Goal: Information Seeking & Learning: Learn about a topic

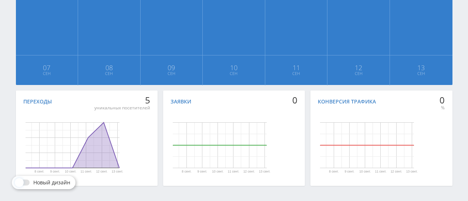
scroll to position [201, 0]
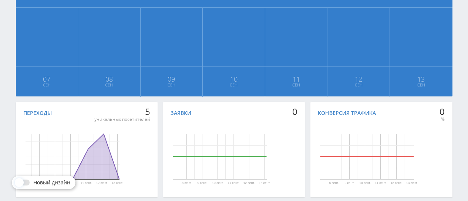
click at [102, 140] on icon "Диаграмма." at bounding box center [73, 156] width 94 height 45
click at [60, 136] on rect "Диаграмма." at bounding box center [73, 157] width 94 height 46
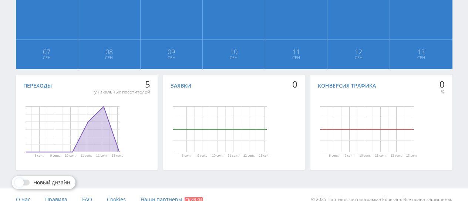
scroll to position [238, 0]
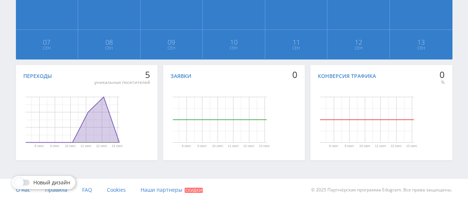
click at [58, 116] on rect "Диаграмма." at bounding box center [73, 120] width 94 height 46
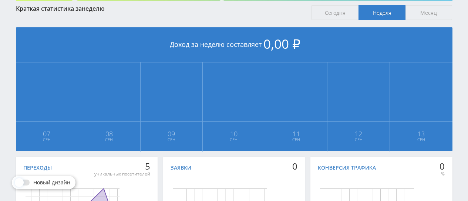
scroll to position [90, 0]
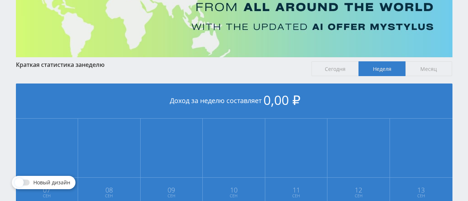
click at [432, 67] on span "Месяц" at bounding box center [428, 68] width 47 height 15
click at [0, 0] on input "Месяц" at bounding box center [0, 0] width 0 height 0
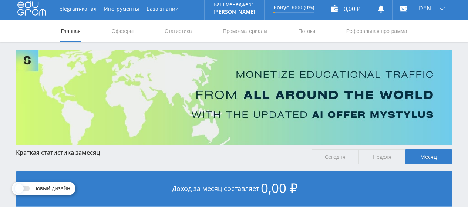
scroll to position [0, 0]
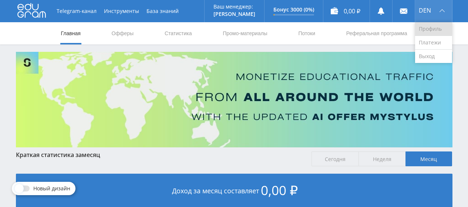
click at [427, 28] on link "Профиль" at bounding box center [433, 29] width 37 height 14
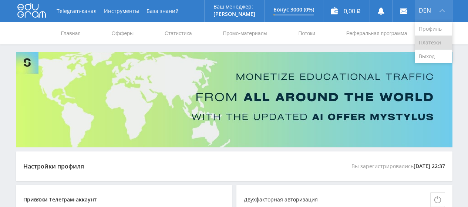
click at [426, 40] on link "Платежи" at bounding box center [433, 43] width 37 height 14
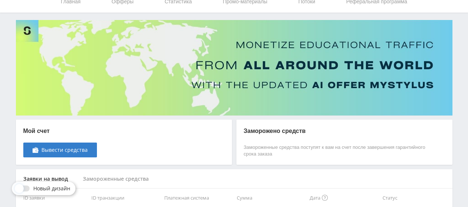
scroll to position [69, 0]
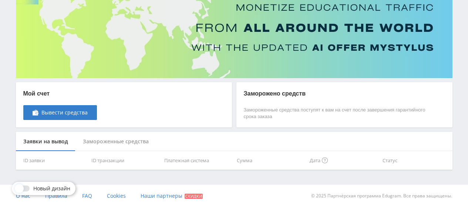
click at [244, 161] on th "Сумма" at bounding box center [270, 160] width 73 height 19
drag, startPoint x: 210, startPoint y: 158, endPoint x: 183, endPoint y: 156, distance: 26.7
click at [209, 158] on th "Платежная система" at bounding box center [197, 160] width 73 height 19
click at [133, 157] on th "ID транзакции" at bounding box center [124, 160] width 73 height 19
click at [120, 137] on div "Замороженные средства" at bounding box center [115, 142] width 81 height 20
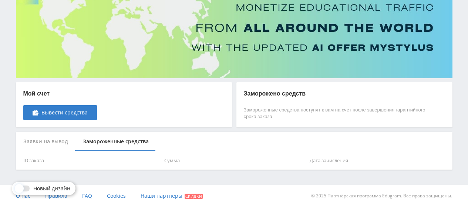
click at [50, 140] on div "Заявки на вывод" at bounding box center [46, 142] width 60 height 20
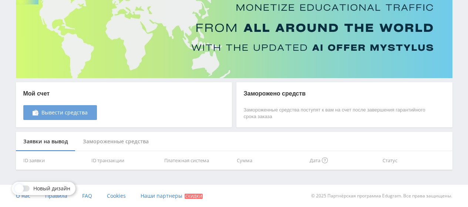
click at [58, 112] on span "Вывести средства" at bounding box center [64, 112] width 46 height 6
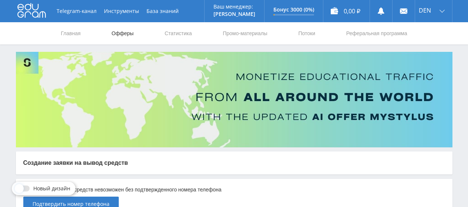
click at [119, 34] on link "Офферы" at bounding box center [123, 33] width 24 height 22
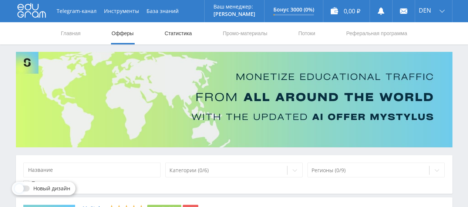
click at [178, 36] on link "Статистика" at bounding box center [178, 33] width 29 height 22
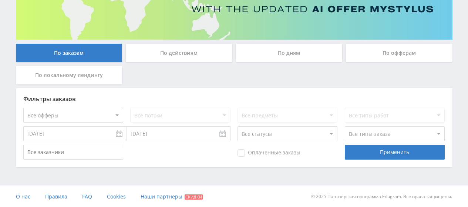
scroll to position [108, 0]
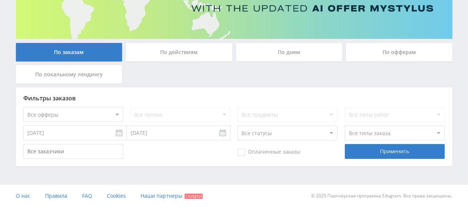
click at [183, 51] on div "По действиям" at bounding box center [179, 52] width 106 height 18
click at [0, 0] on input "По действиям" at bounding box center [0, 0] width 0 height 0
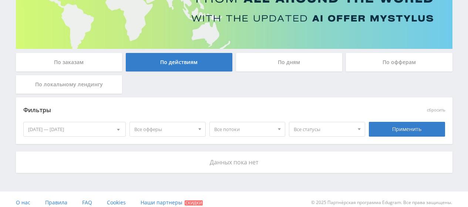
scroll to position [105, 0]
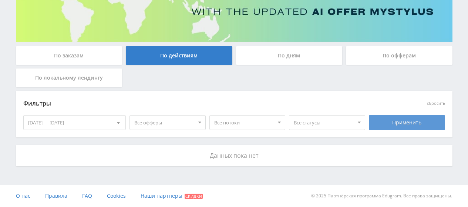
click at [408, 125] on div "Применить" at bounding box center [407, 122] width 76 height 15
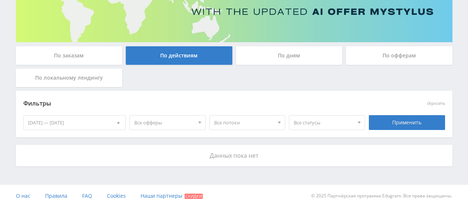
click at [284, 55] on div "По дням" at bounding box center [289, 55] width 106 height 18
click at [0, 0] on input "По дням" at bounding box center [0, 0] width 0 height 0
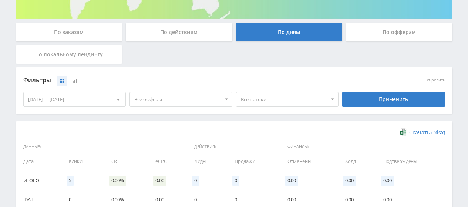
scroll to position [92, 0]
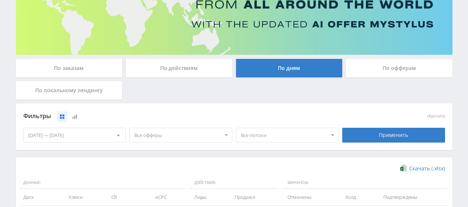
click at [390, 68] on div "По офферам" at bounding box center [399, 68] width 106 height 18
click at [0, 0] on input "По офферам" at bounding box center [0, 0] width 0 height 0
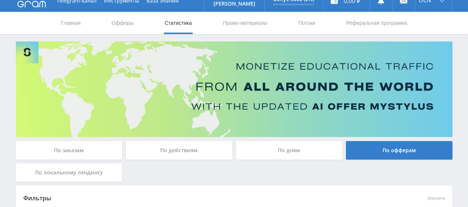
scroll to position [0, 0]
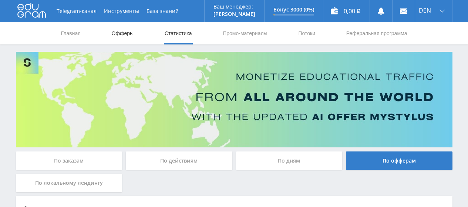
click at [117, 32] on link "Офферы" at bounding box center [123, 33] width 24 height 22
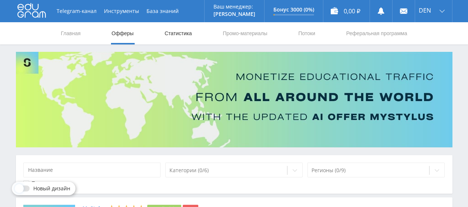
click at [179, 36] on link "Статистика" at bounding box center [178, 33] width 29 height 22
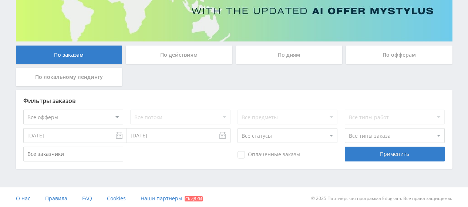
scroll to position [108, 0]
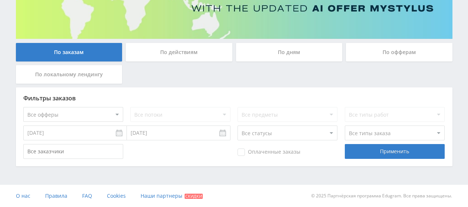
click at [396, 143] on div "Фильтры заказов Все офферы MyStylus MyStylus - Revshare Кампус AI Studybay Авто…" at bounding box center [234, 126] width 436 height 79
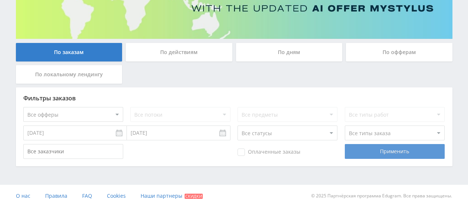
click at [396, 149] on div "Применить" at bounding box center [395, 151] width 100 height 15
click at [390, 149] on div "Применить" at bounding box center [395, 151] width 100 height 15
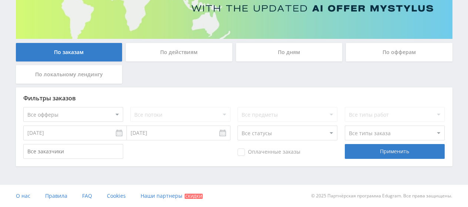
click at [196, 57] on div "По действиям" at bounding box center [179, 52] width 106 height 18
click at [0, 0] on input "По действиям" at bounding box center [0, 0] width 0 height 0
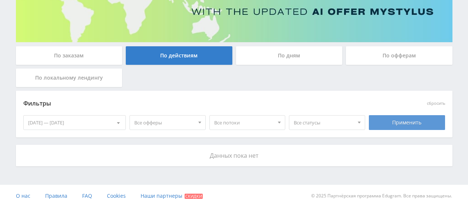
click at [395, 126] on div "Применить" at bounding box center [407, 122] width 76 height 15
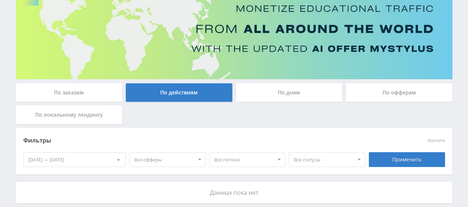
scroll to position [105, 0]
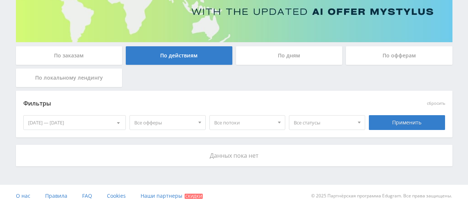
click at [377, 55] on div "По офферам" at bounding box center [399, 55] width 106 height 18
click at [0, 0] on input "По офферам" at bounding box center [0, 0] width 0 height 0
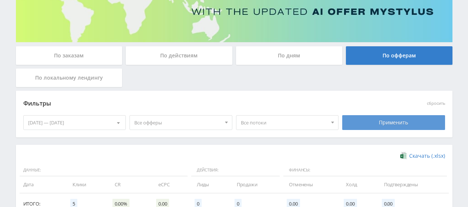
click at [385, 126] on div "Применить" at bounding box center [393, 122] width 103 height 15
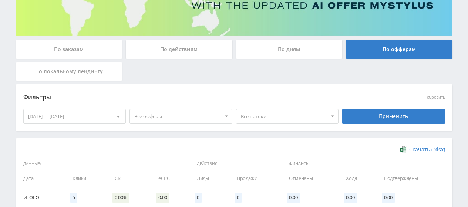
scroll to position [104, 0]
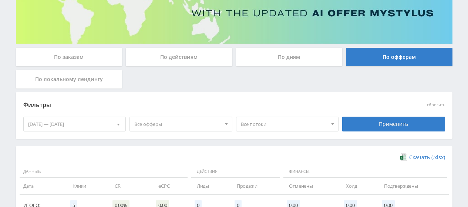
click at [64, 79] on div "По локальному лендингу" at bounding box center [69, 79] width 106 height 18
click at [0, 0] on input "По локальному лендингу" at bounding box center [0, 0] width 0 height 0
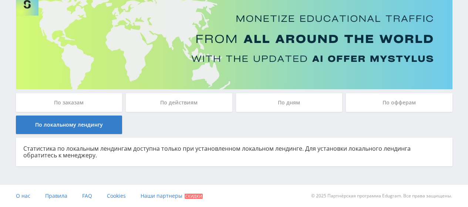
scroll to position [58, 0]
click at [164, 104] on div "По действиям" at bounding box center [179, 102] width 106 height 18
click at [0, 0] on input "По действиям" at bounding box center [0, 0] width 0 height 0
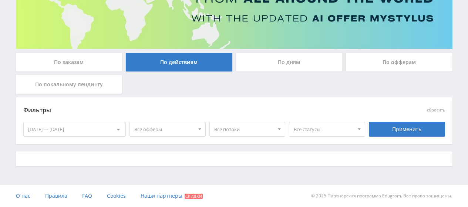
scroll to position [104, 0]
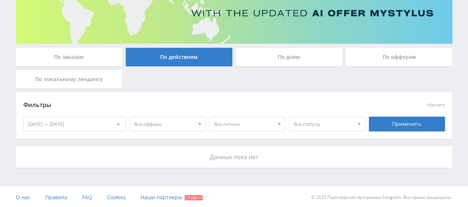
click at [189, 127] on span "Все офферы" at bounding box center [164, 124] width 60 height 14
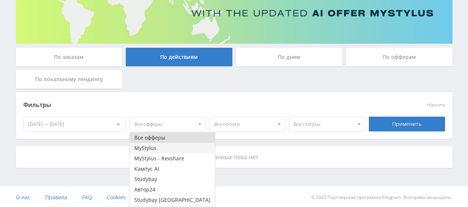
click at [174, 146] on button "MyStylus" at bounding box center [172, 148] width 85 height 10
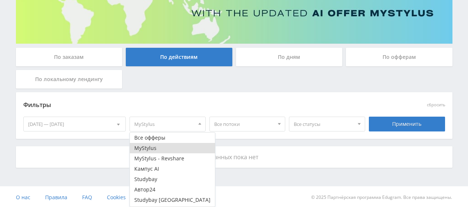
click at [174, 146] on button "MyStylus" at bounding box center [172, 148] width 85 height 10
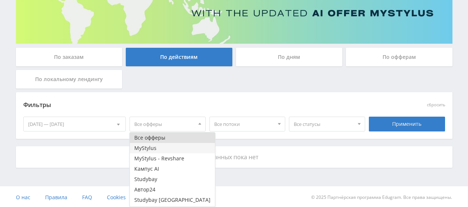
click at [179, 147] on button "MyStylus" at bounding box center [172, 148] width 85 height 10
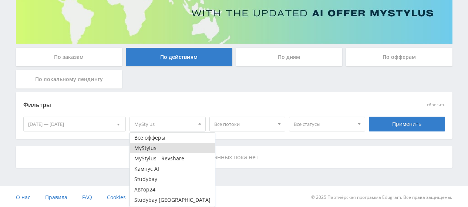
click at [268, 152] on div "Данных пока нет" at bounding box center [234, 156] width 436 height 21
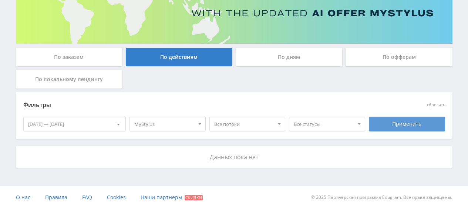
click at [407, 125] on div "Применить" at bounding box center [407, 123] width 76 height 15
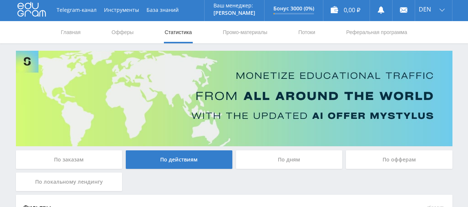
scroll to position [0, 0]
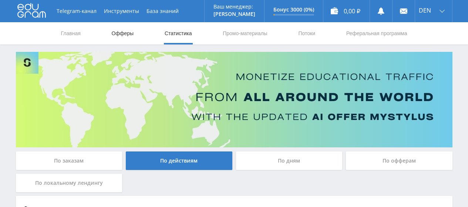
click at [114, 34] on link "Офферы" at bounding box center [123, 33] width 24 height 22
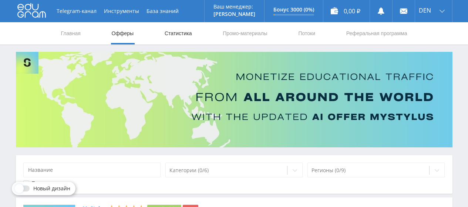
click at [176, 34] on link "Статистика" at bounding box center [178, 33] width 29 height 22
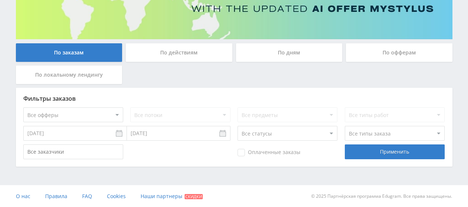
scroll to position [108, 0]
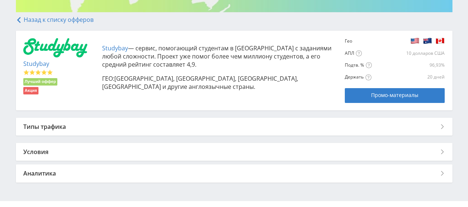
scroll to position [148, 0]
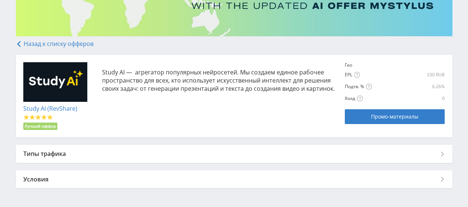
scroll to position [136, 0]
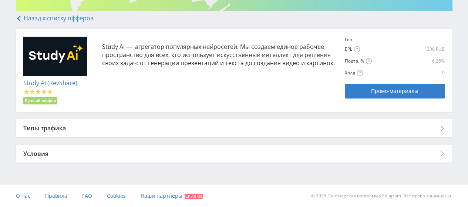
click at [123, 128] on div "Типы трафика" at bounding box center [234, 128] width 436 height 18
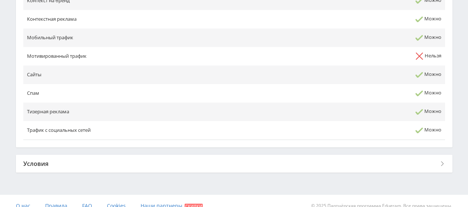
scroll to position [387, 0]
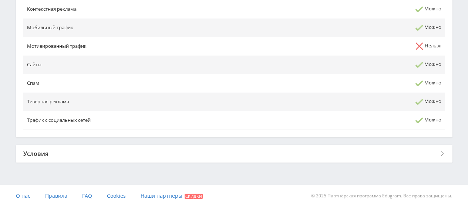
click at [156, 150] on div "Условия" at bounding box center [234, 154] width 436 height 18
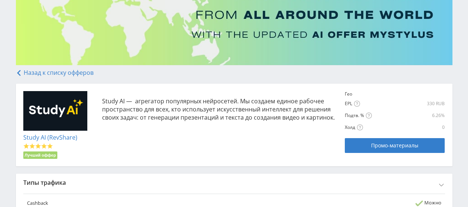
scroll to position [95, 0]
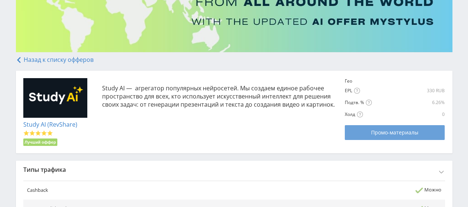
click at [376, 127] on link "Промо-материалы" at bounding box center [395, 132] width 100 height 15
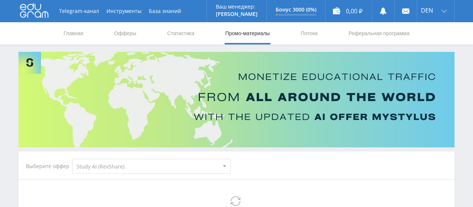
select select "376"
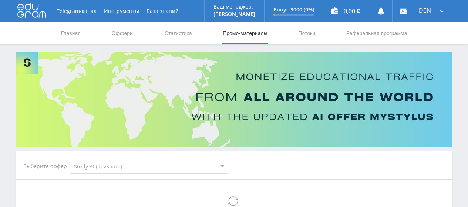
select select "376"
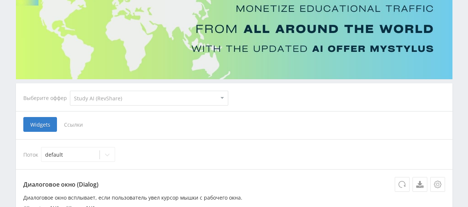
scroll to position [64, 0]
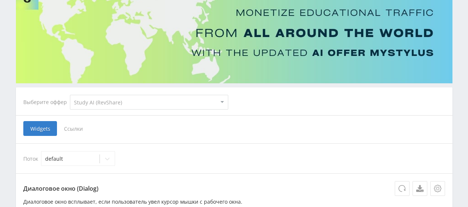
click at [216, 103] on select "MyStylus MyStylus - Revshare Кампус AI Studybay Автор24 Studybay [GEOGRAPHIC_DA…" at bounding box center [149, 102] width 158 height 15
click at [269, 114] on div "Выберите оффер MyStylus MyStylus - Revshare Кампус AI Studybay Автор24 Studybay…" at bounding box center [233, 102] width 433 height 27
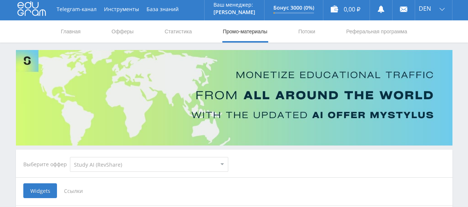
scroll to position [0, 0]
